Goal: Download file/media

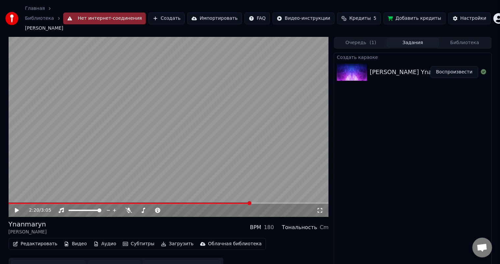
click at [16, 211] on icon at bounding box center [17, 210] width 4 height 5
click at [30, 203] on span at bounding box center [134, 203] width 250 height 1
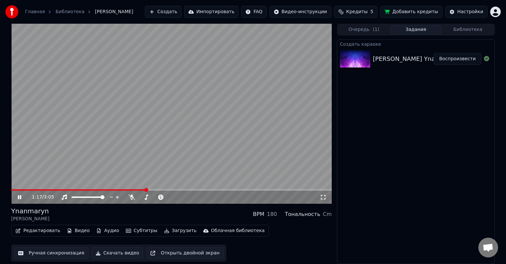
click at [36, 190] on div "1:17 / 3:05" at bounding box center [171, 114] width 321 height 180
click at [39, 188] on video at bounding box center [171, 114] width 321 height 180
click at [37, 189] on span at bounding box center [24, 189] width 26 height 1
click at [117, 253] on button "Скачать видео" at bounding box center [117, 253] width 52 height 12
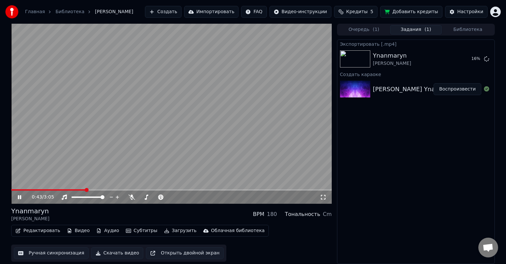
click at [85, 190] on span at bounding box center [48, 189] width 74 height 1
click at [101, 190] on span at bounding box center [171, 189] width 321 height 1
click at [118, 190] on span at bounding box center [171, 189] width 321 height 1
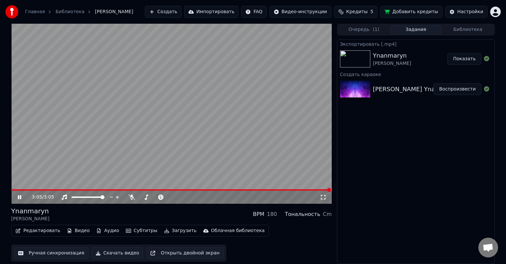
click at [466, 60] on button "Показать" at bounding box center [464, 59] width 34 height 12
